Goal: Contribute content

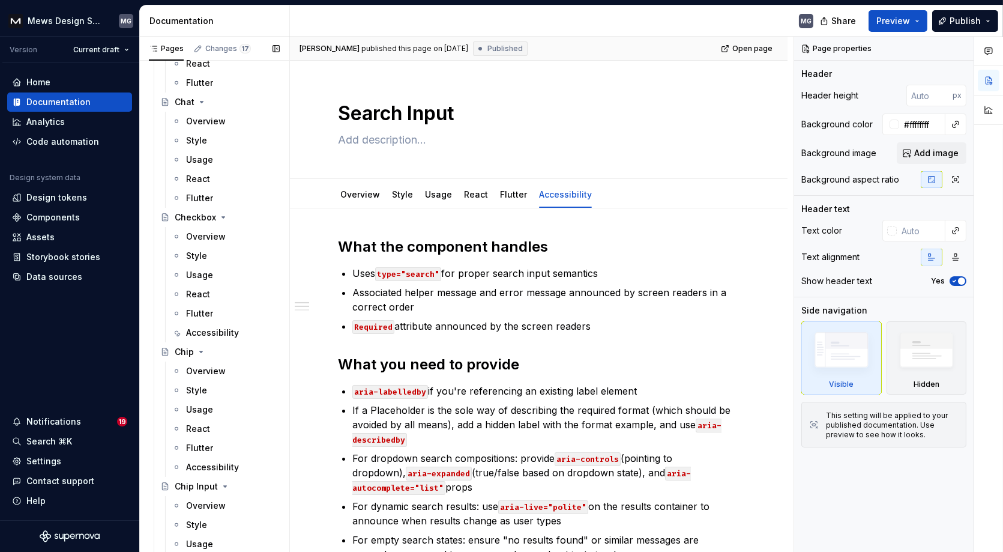
scroll to position [2401, 0]
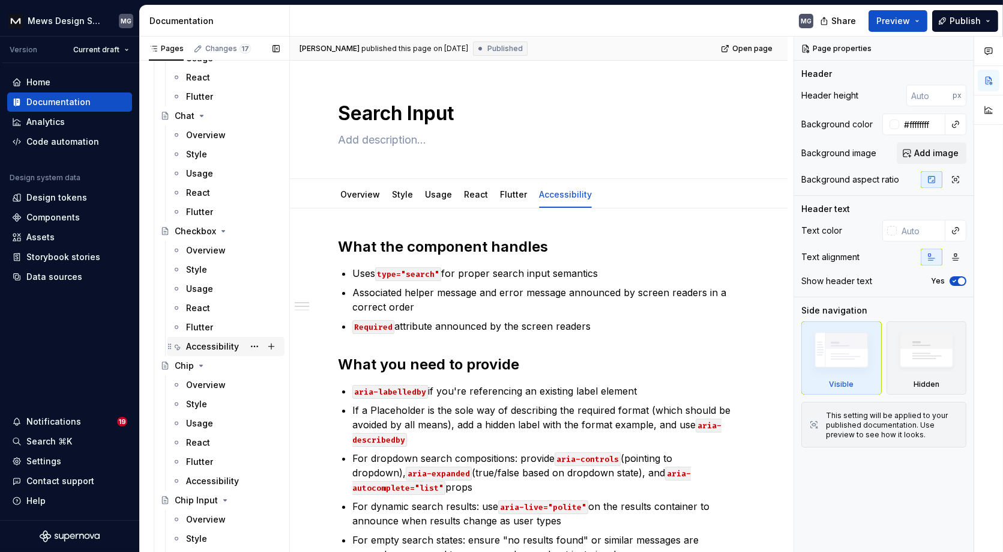
click at [208, 340] on div "Accessibility" at bounding box center [212, 346] width 53 height 12
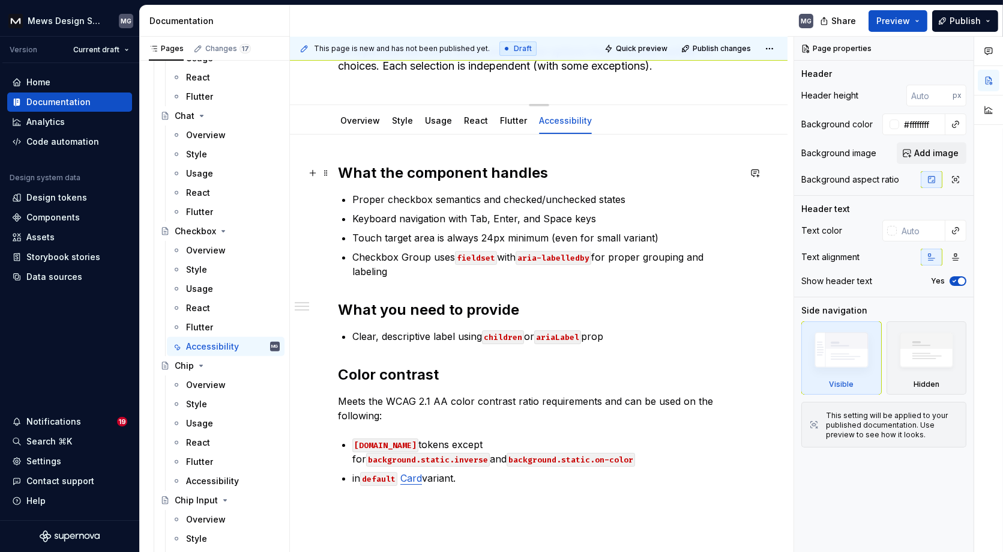
scroll to position [92, 0]
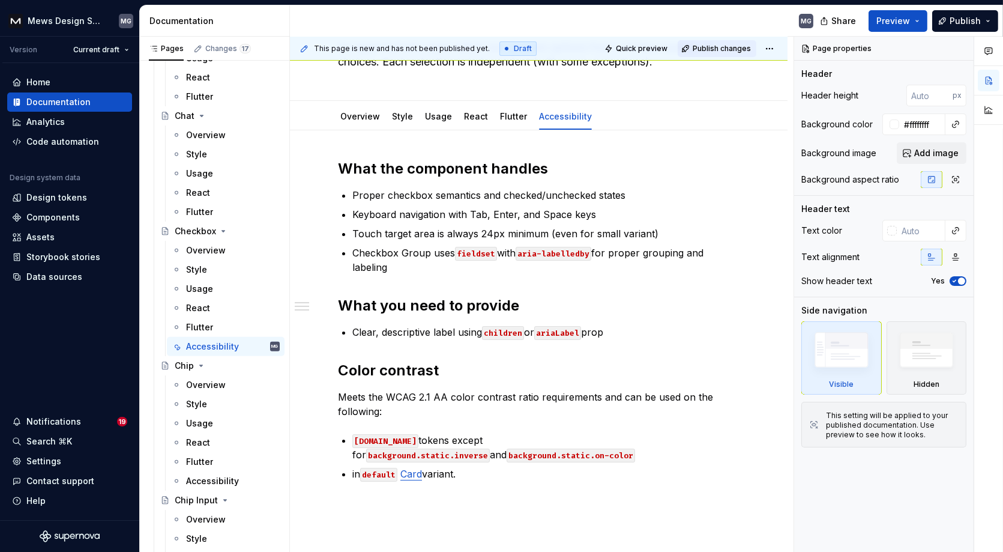
click at [734, 50] on span "Publish changes" at bounding box center [722, 49] width 58 height 10
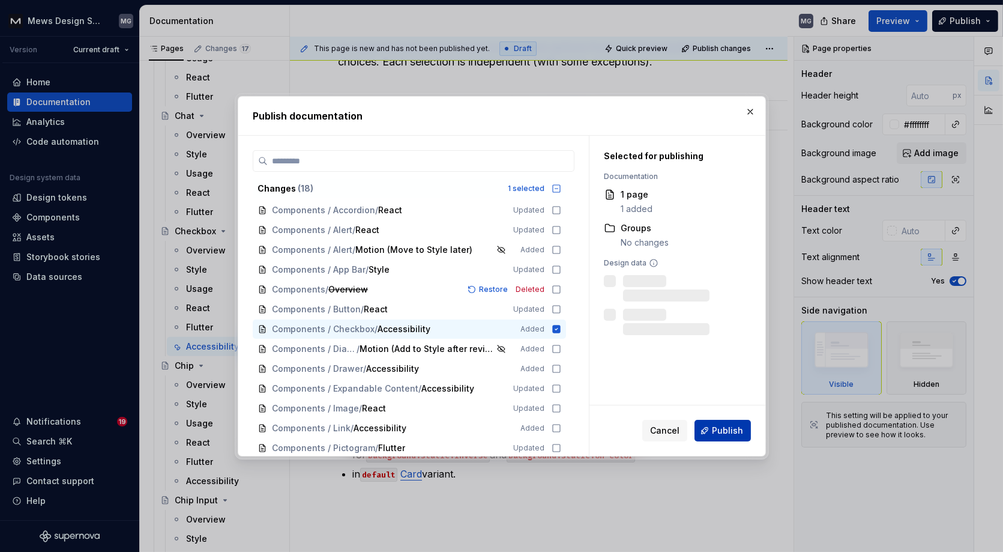
click at [722, 438] on button "Publish" at bounding box center [722, 431] width 56 height 22
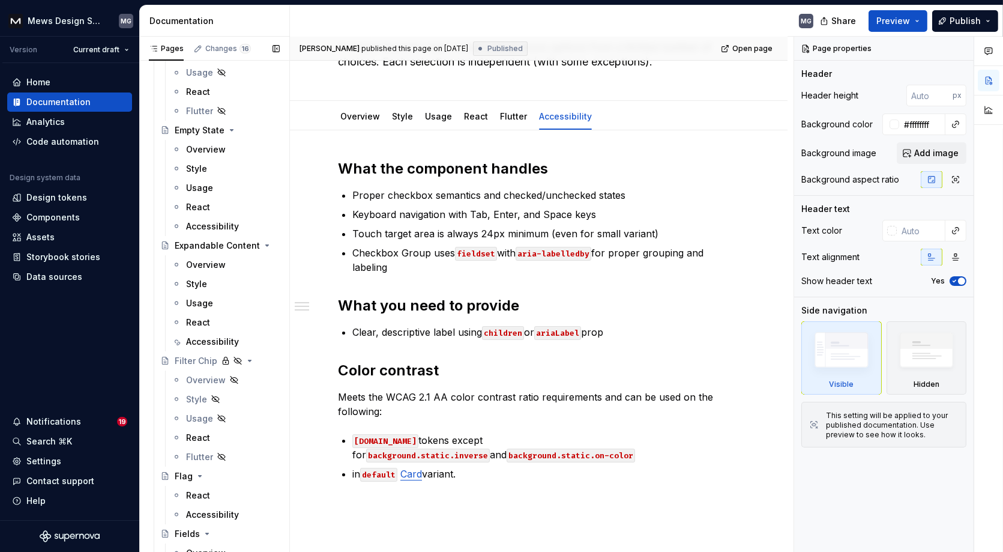
scroll to position [3926, 0]
click at [210, 337] on div "Accessibility" at bounding box center [212, 338] width 53 height 12
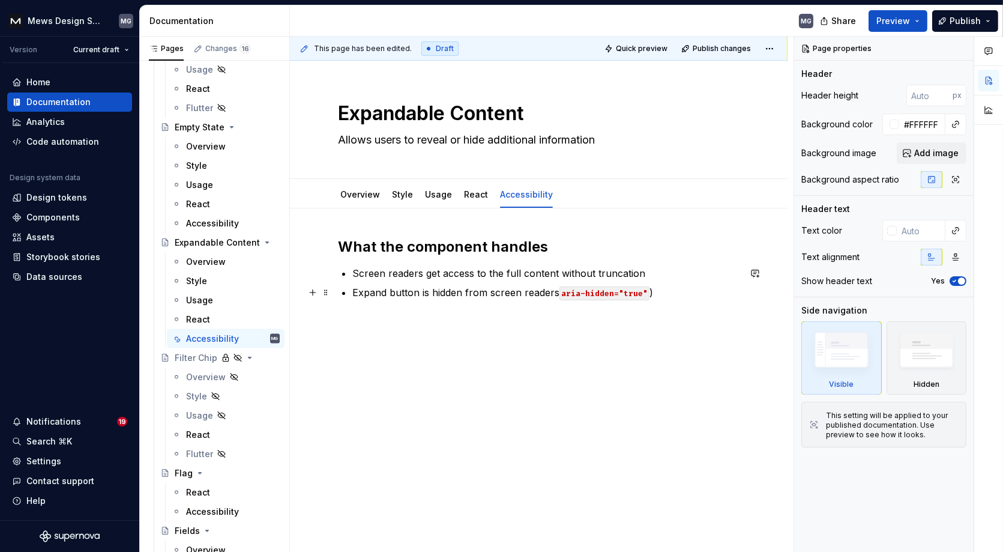
click at [667, 289] on p "Expand button is hidden from screen readers aria-hidden="true" )" at bounding box center [545, 292] width 387 height 14
type textarea "*"
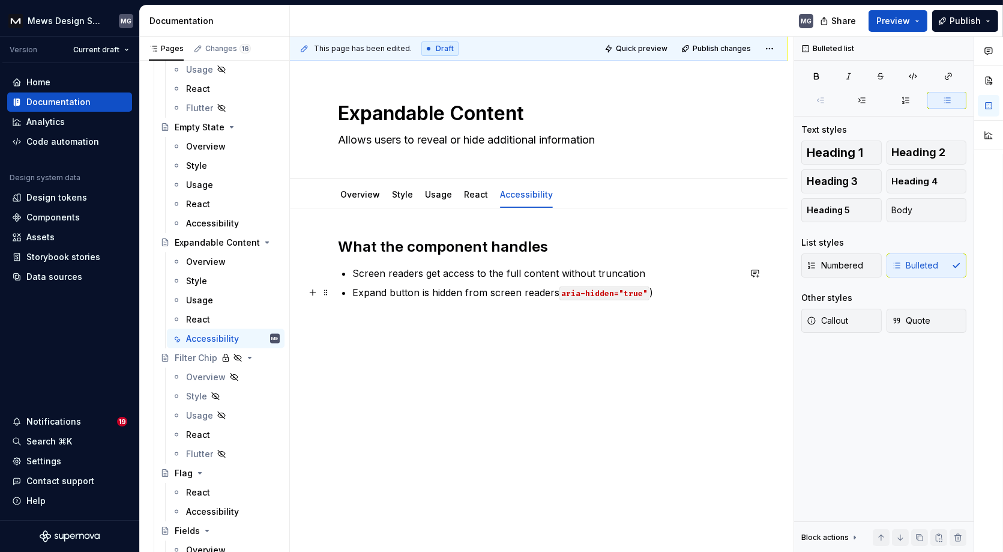
click at [559, 286] on code "aria-hidden="true"" at bounding box center [604, 293] width 90 height 14
click at [737, 47] on span "Publish changes" at bounding box center [722, 49] width 58 height 10
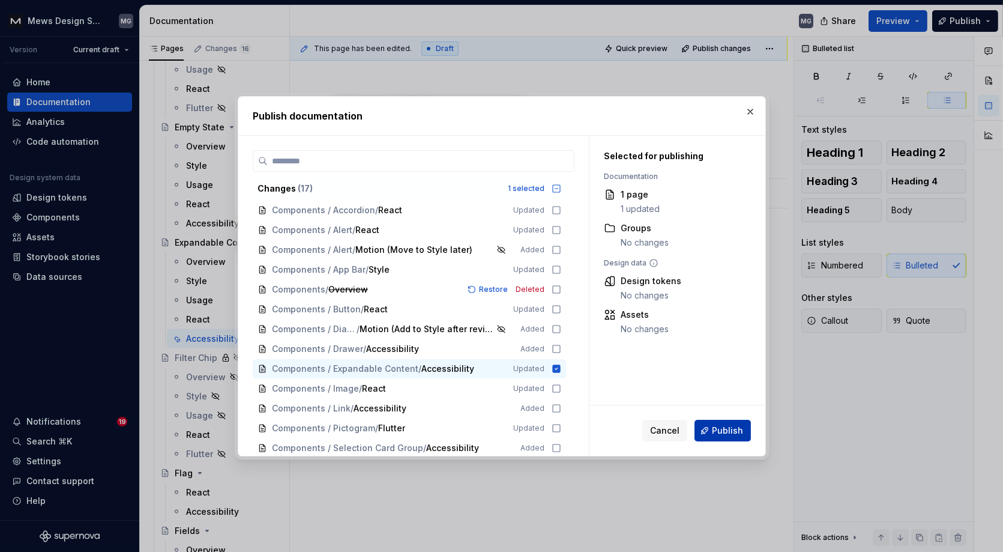
click at [727, 433] on span "Publish" at bounding box center [727, 430] width 31 height 12
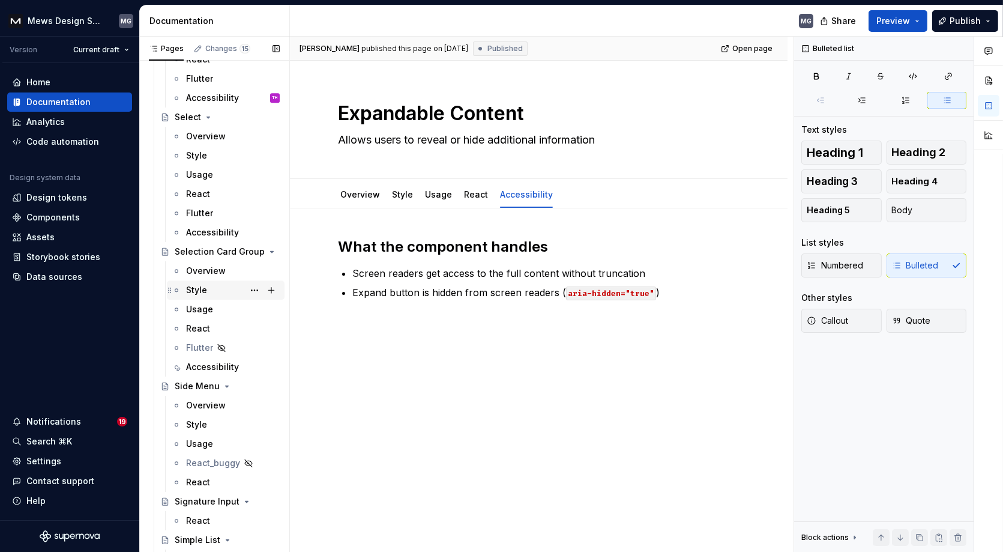
scroll to position [6033, 0]
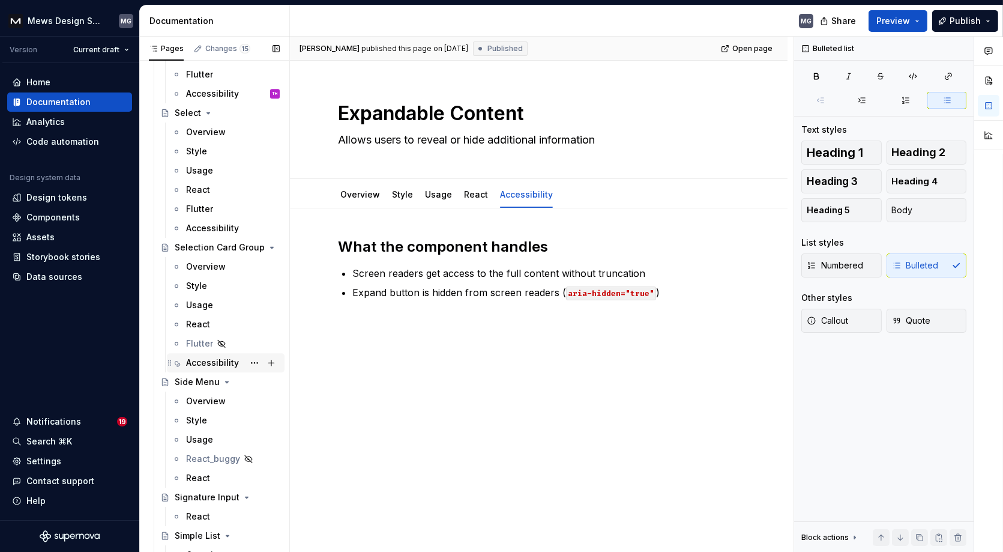
click at [215, 358] on div "Accessibility" at bounding box center [212, 362] width 53 height 12
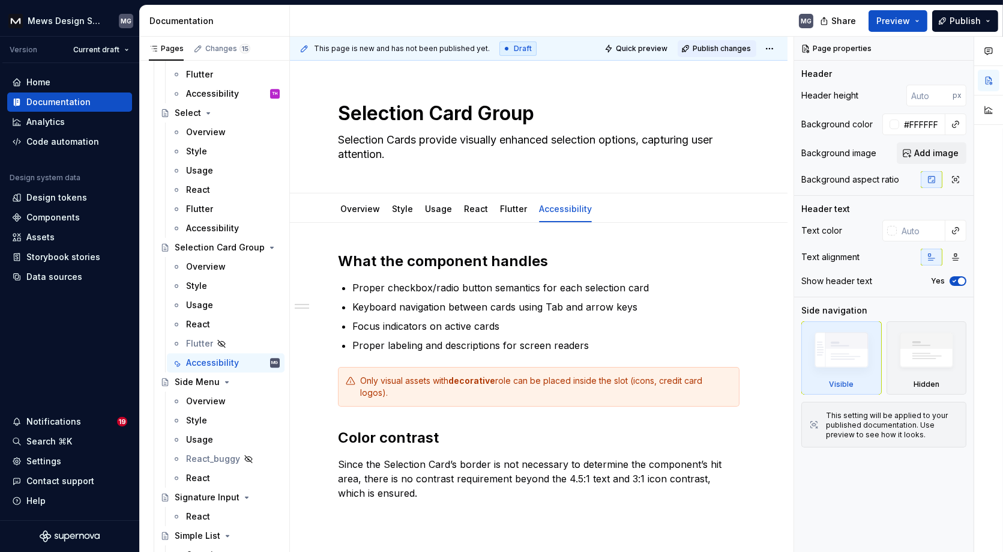
click at [726, 47] on span "Publish changes" at bounding box center [722, 49] width 58 height 10
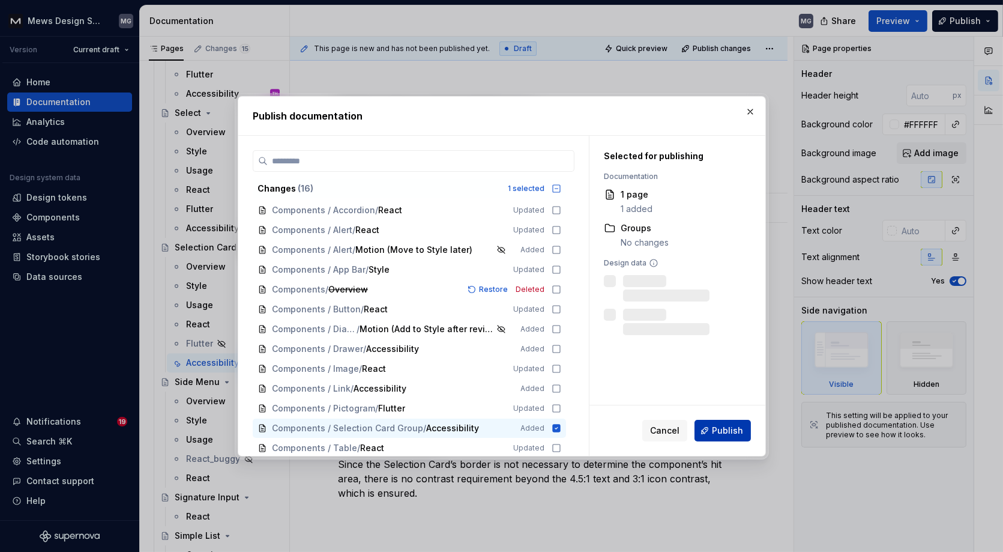
click at [711, 426] on button "Publish" at bounding box center [722, 431] width 56 height 22
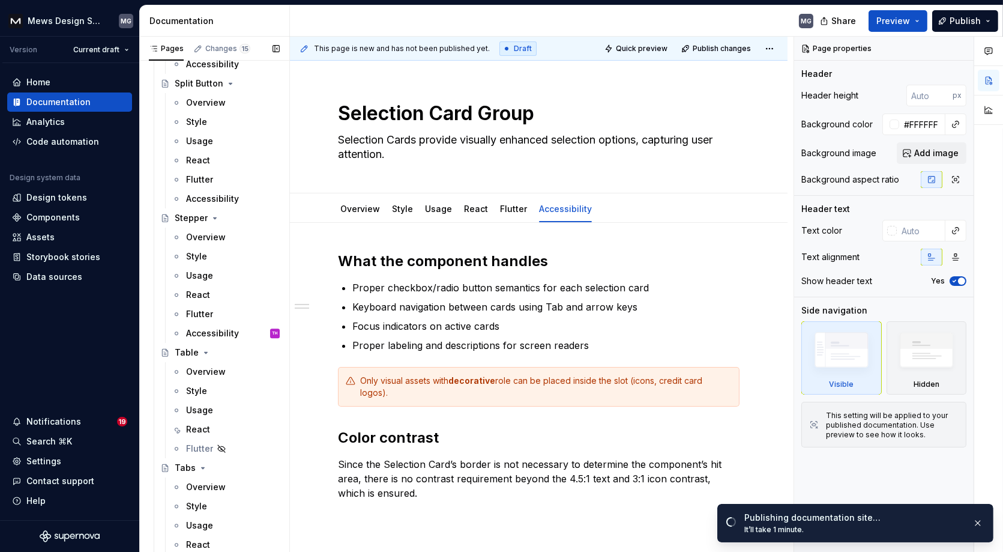
scroll to position [7005, 0]
click at [214, 332] on div "Accessibility" at bounding box center [212, 331] width 53 height 12
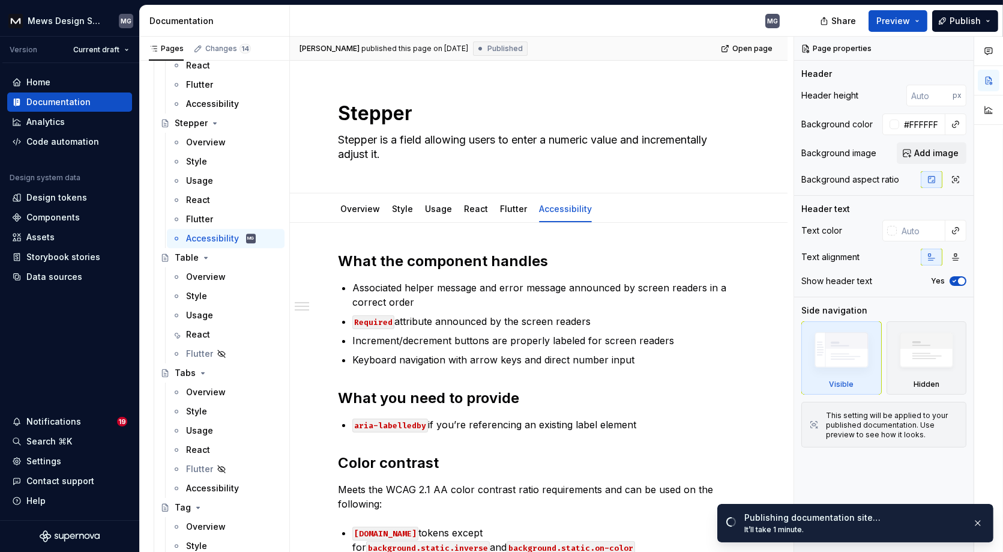
type textarea "*"
